Goal: Information Seeking & Learning: Learn about a topic

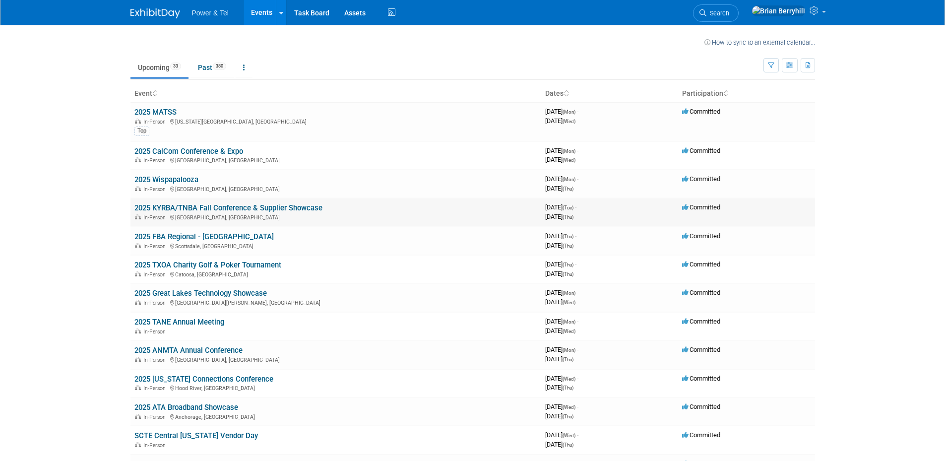
click at [310, 207] on link "2025 KYRBA/TNBA Fall Conference & Supplier Showcase" at bounding box center [228, 207] width 188 height 9
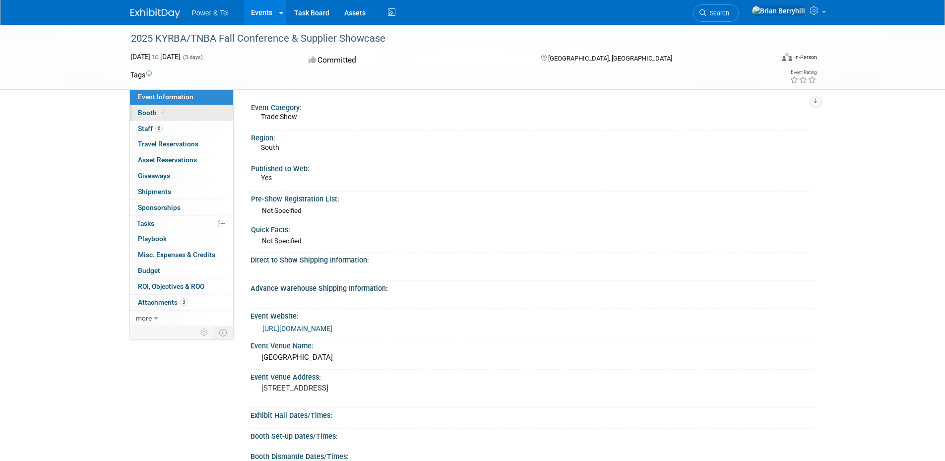
click at [147, 111] on span "Booth" at bounding box center [153, 113] width 30 height 8
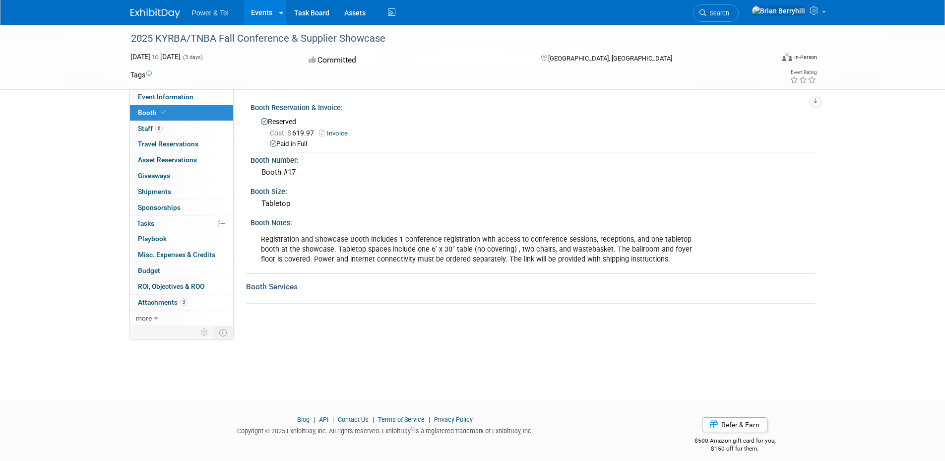
click at [338, 132] on link "Invoice" at bounding box center [335, 132] width 33 height 7
click at [143, 127] on span "Staff 6" at bounding box center [150, 129] width 25 height 8
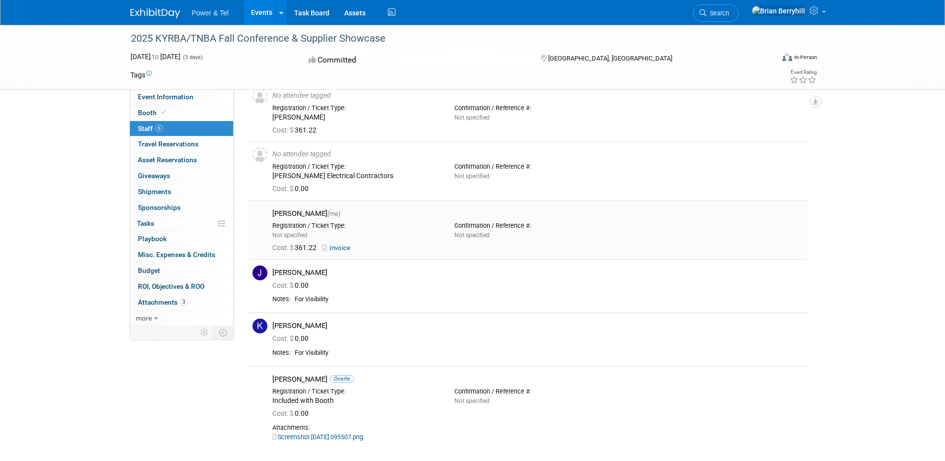
scroll to position [66, 0]
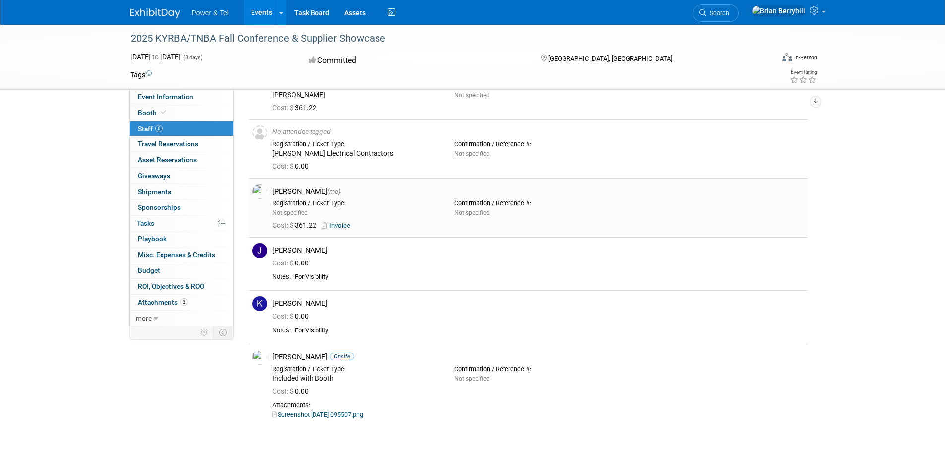
click at [346, 225] on link "Invoice" at bounding box center [338, 225] width 32 height 7
click at [678, 225] on div "Cost: $ 361.22 Invoice" at bounding box center [537, 225] width 531 height 9
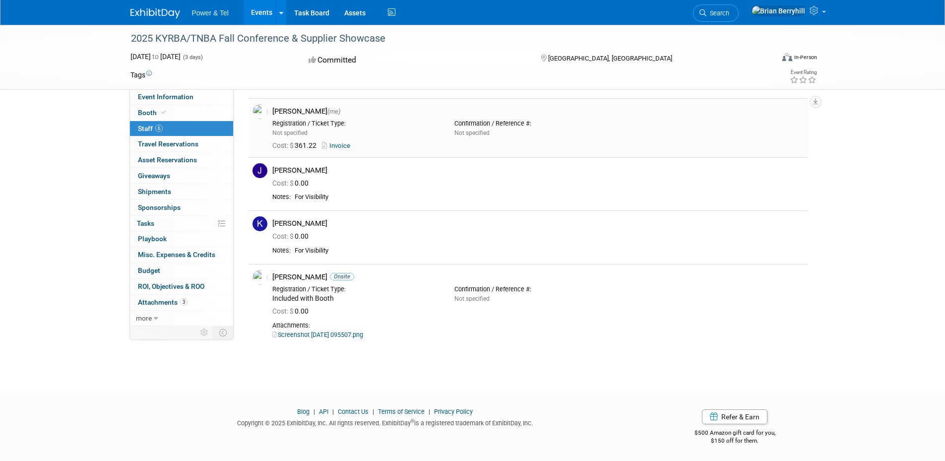
scroll to position [147, 0]
click at [355, 333] on link "Screenshot [DATE] 095507.png" at bounding box center [317, 333] width 91 height 7
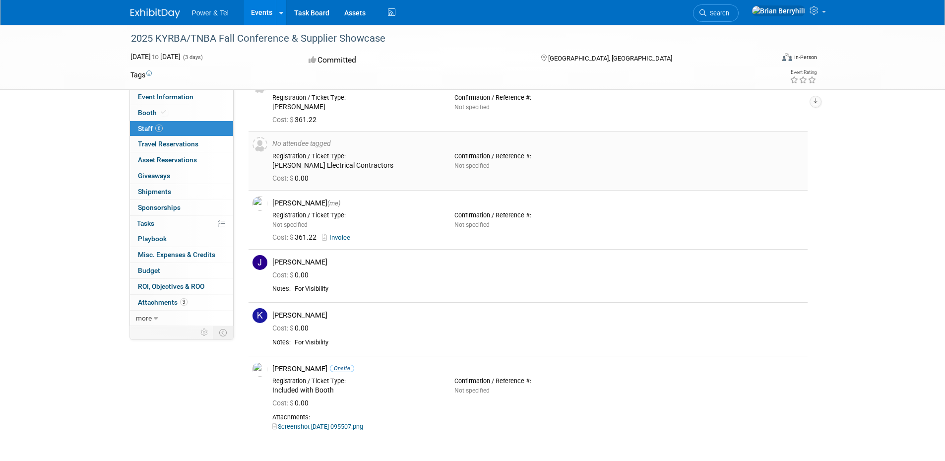
scroll to position [0, 0]
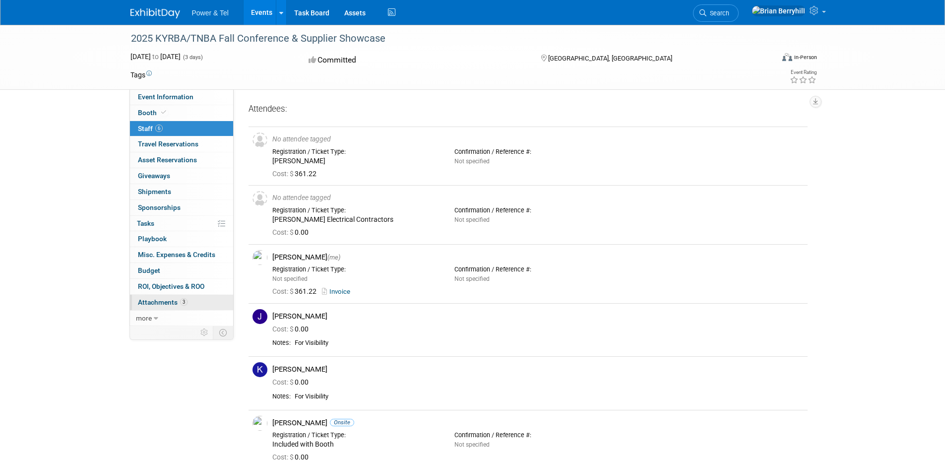
click at [152, 303] on span "Attachments 3" at bounding box center [163, 302] width 50 height 8
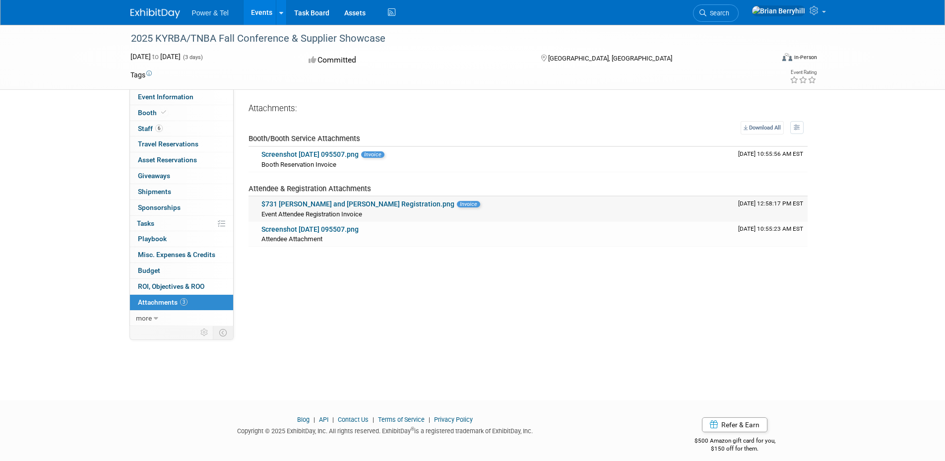
click at [393, 202] on link "$731 [PERSON_NAME] and [PERSON_NAME] Registration.png" at bounding box center [357, 204] width 193 height 8
click at [147, 316] on span "more" at bounding box center [144, 318] width 16 height 8
click at [146, 330] on span "Event Binder (.pdf export)" at bounding box center [177, 333] width 79 height 8
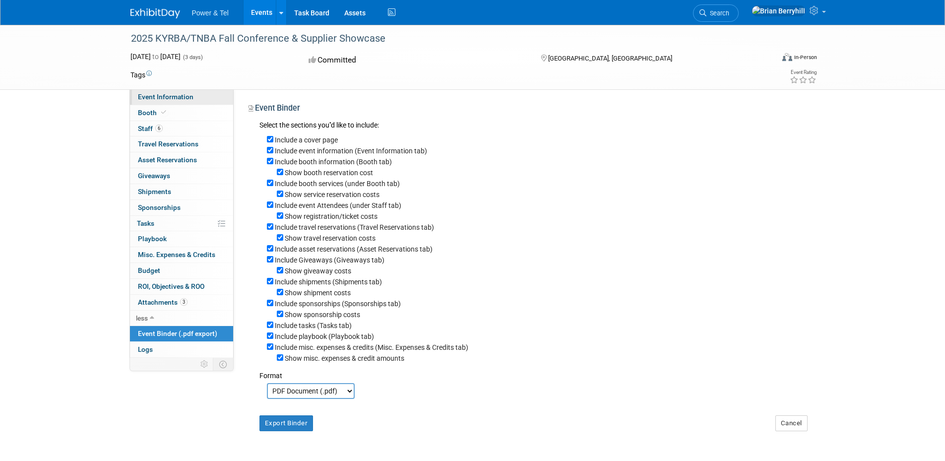
click at [180, 95] on span "Event Information" at bounding box center [166, 97] width 56 height 8
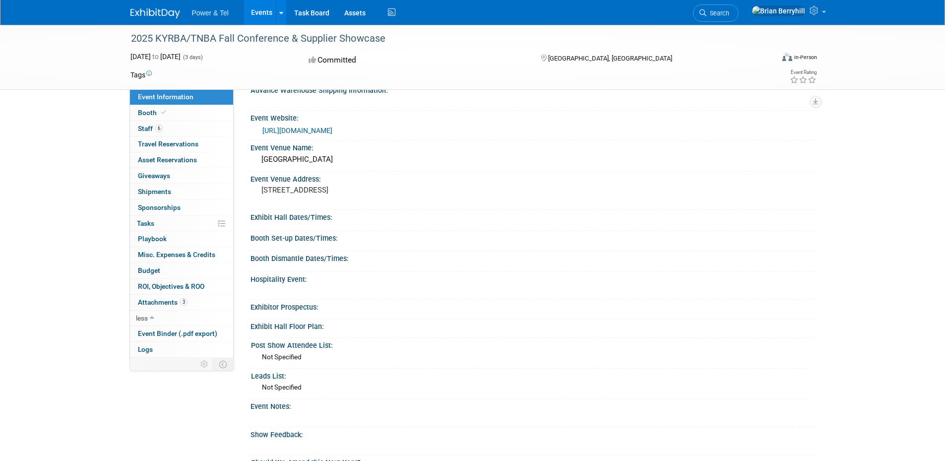
scroll to position [198, 0]
click at [332, 127] on link "[URL][DOMAIN_NAME]" at bounding box center [297, 130] width 70 height 8
